Goal: Information Seeking & Learning: Learn about a topic

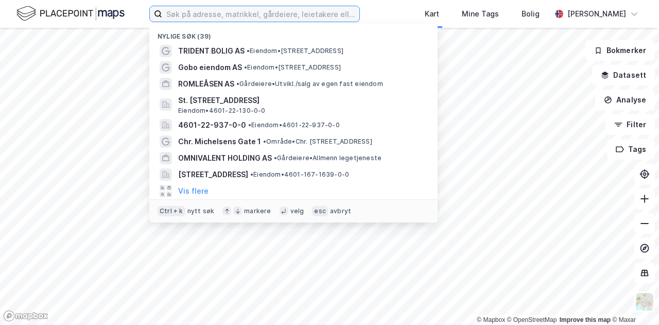
click at [283, 18] on input at bounding box center [260, 13] width 197 height 15
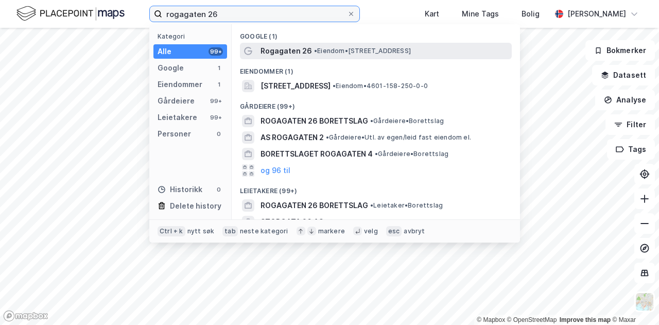
type input "rogagaten 26"
click at [292, 50] on span "Rogagaten 26" at bounding box center [285, 51] width 51 height 12
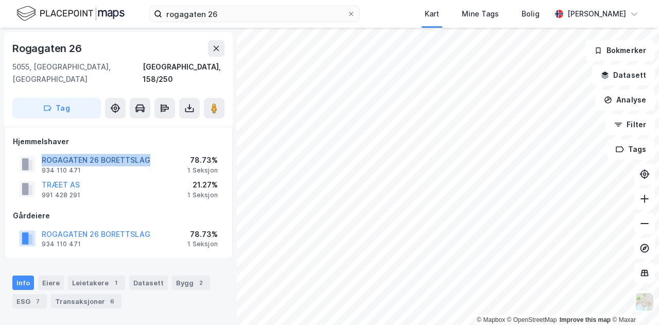
drag, startPoint x: 160, startPoint y: 145, endPoint x: 43, endPoint y: 143, distance: 116.9
click at [43, 152] on div "ROGAGATEN 26 BORETTSLAG 934 110 471 78.73% 1 Seksjon" at bounding box center [118, 164] width 211 height 25
